Goal: Information Seeking & Learning: Learn about a topic

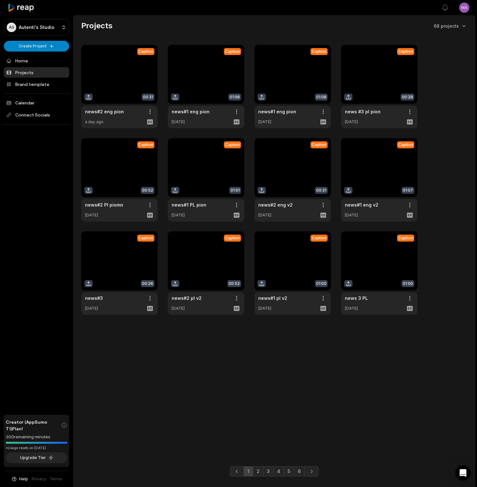
click at [368, 116] on link at bounding box center [379, 86] width 76 height 83
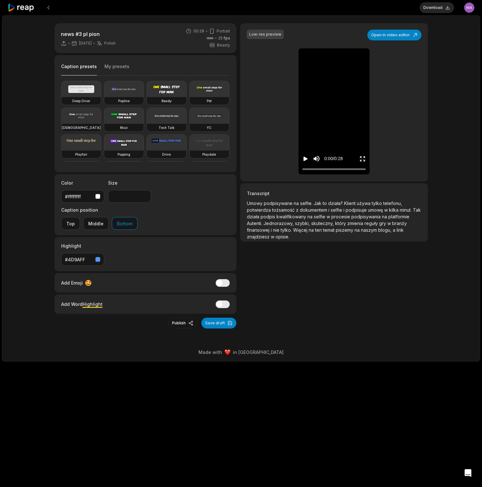
scroll to position [4, 0]
click at [311, 219] on span "szybki," at bounding box center [303, 219] width 16 height 5
click at [309, 225] on span "Więcej" at bounding box center [301, 226] width 16 height 5
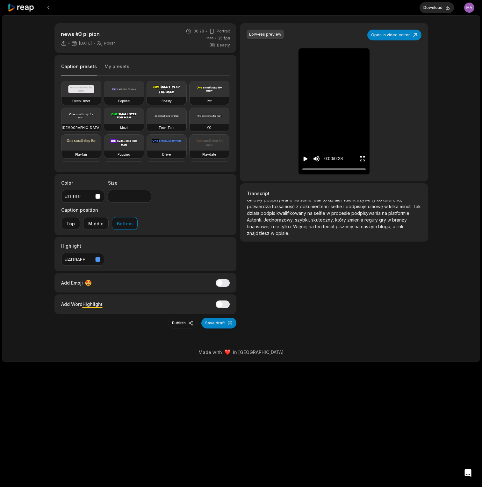
scroll to position [5, 0]
click at [314, 233] on p "Umowy podpisywane na selfie. Jak to działa? Klient używa tylko telefonu, potwie…" at bounding box center [334, 220] width 174 height 40
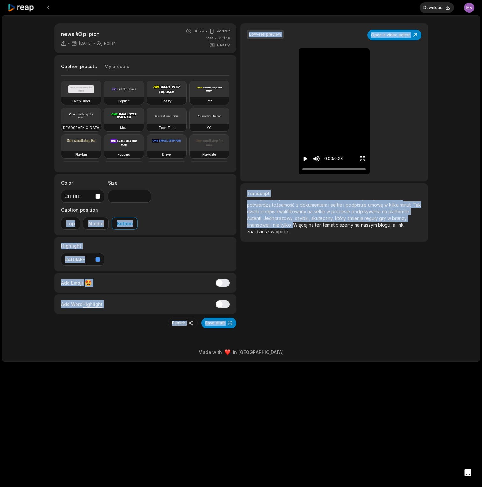
scroll to position [0, 0]
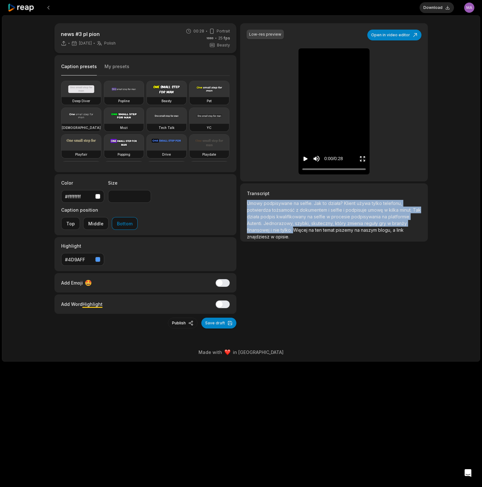
drag, startPoint x: 309, startPoint y: 225, endPoint x: 317, endPoint y: 210, distance: 17.7
click at [247, 202] on p "Umowy podpisywane na selfie. Jak to działa? Klient używa tylko telefonu, potwie…" at bounding box center [334, 220] width 174 height 40
copy p "Umowy podpisywane na selfie. Jak to działa? Klient używa tylko telefonu, potwie…"
